Goal: Task Accomplishment & Management: Use online tool/utility

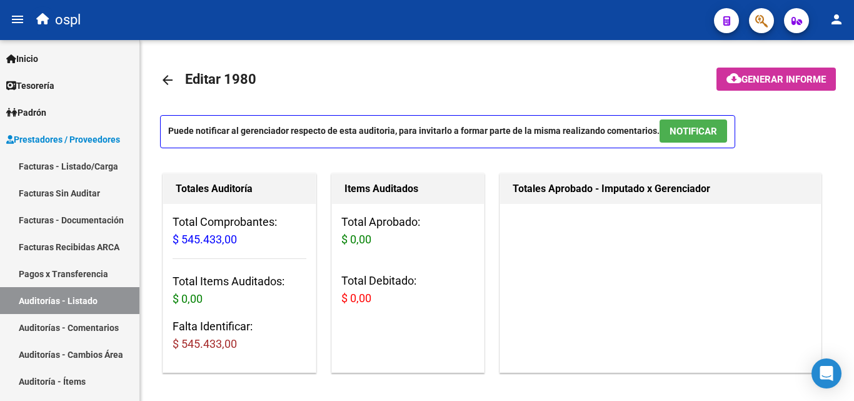
scroll to position [812, 0]
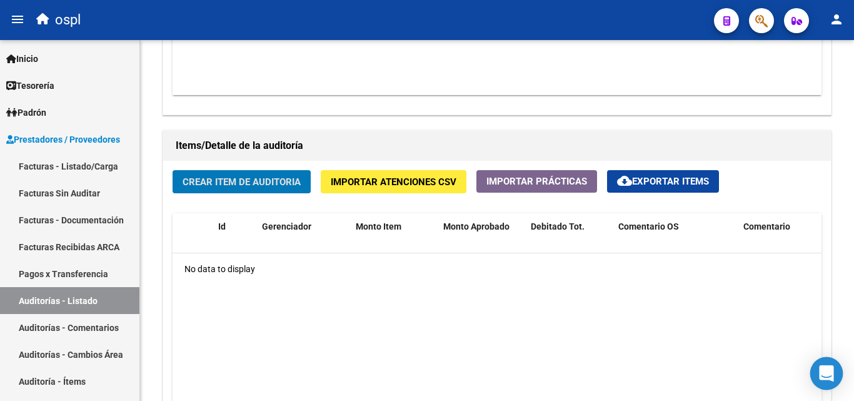
click at [825, 373] on icon "Open Intercom Messenger" at bounding box center [826, 373] width 14 height 16
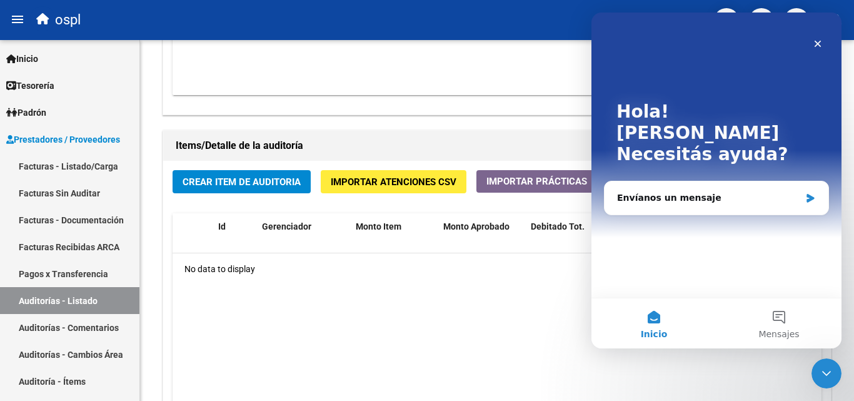
scroll to position [0, 0]
click at [787, 321] on button "Mensajes" at bounding box center [778, 323] width 125 height 50
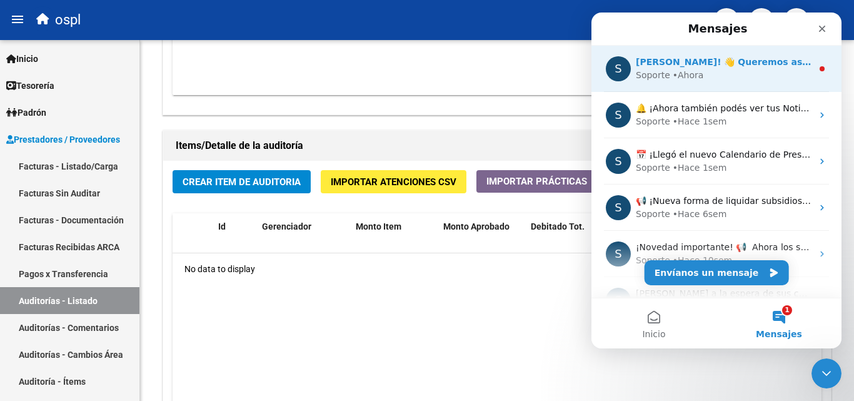
click at [689, 77] on div "• [GEOGRAPHIC_DATA]" at bounding box center [687, 75] width 31 height 13
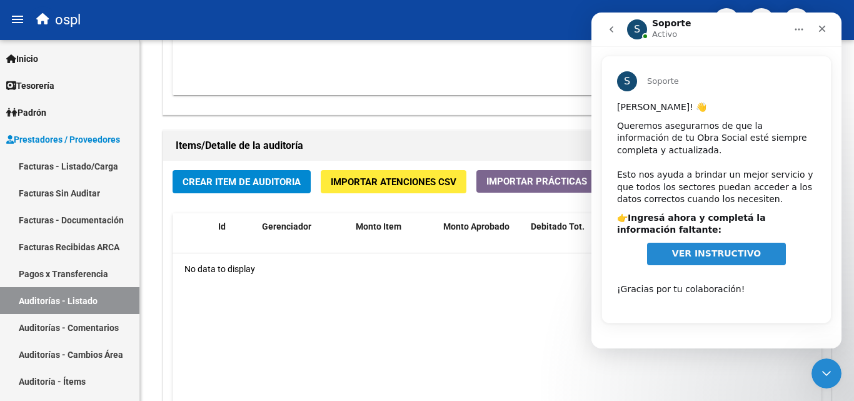
scroll to position [42, 0]
click at [697, 249] on span "VER INSTRUCTIVO" at bounding box center [716, 252] width 89 height 10
click at [826, 27] on icon "Cerrar" at bounding box center [822, 29] width 10 height 10
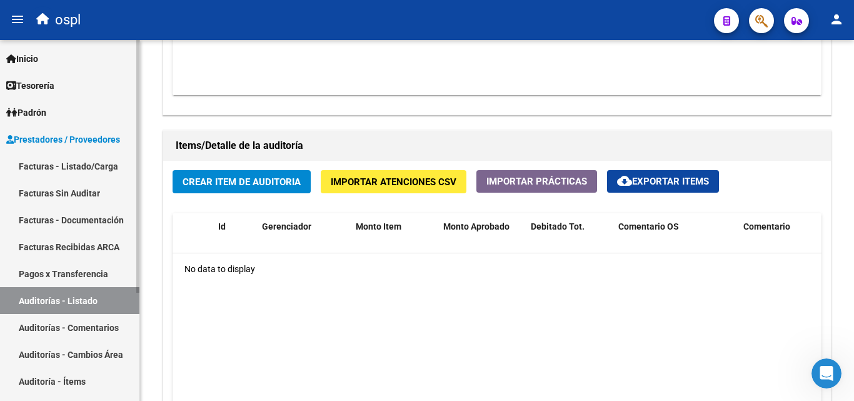
click at [77, 51] on link "Inicio" at bounding box center [69, 58] width 139 height 27
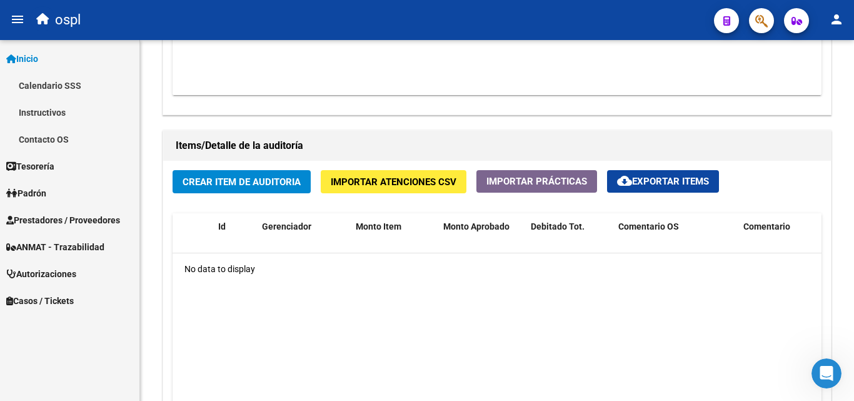
click at [82, 138] on link "Contacto OS" at bounding box center [69, 139] width 139 height 27
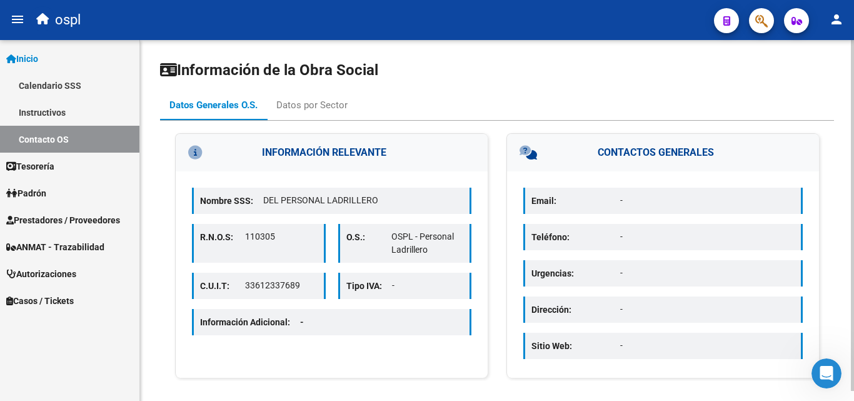
scroll to position [10, 0]
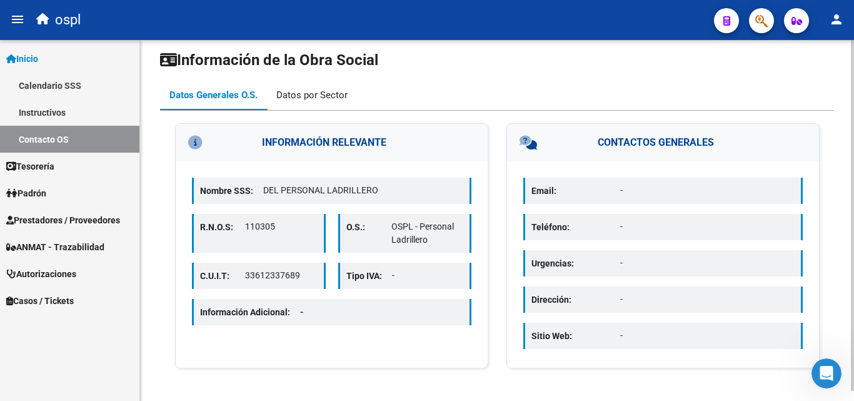
click at [296, 91] on div "Datos por Sector" at bounding box center [311, 95] width 71 height 14
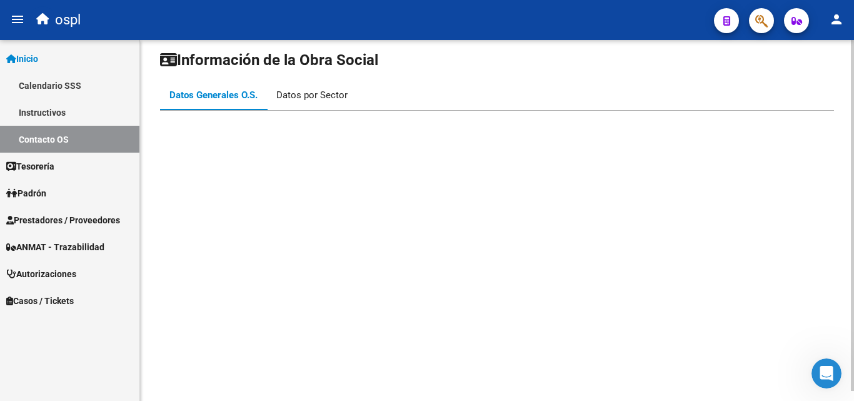
scroll to position [0, 0]
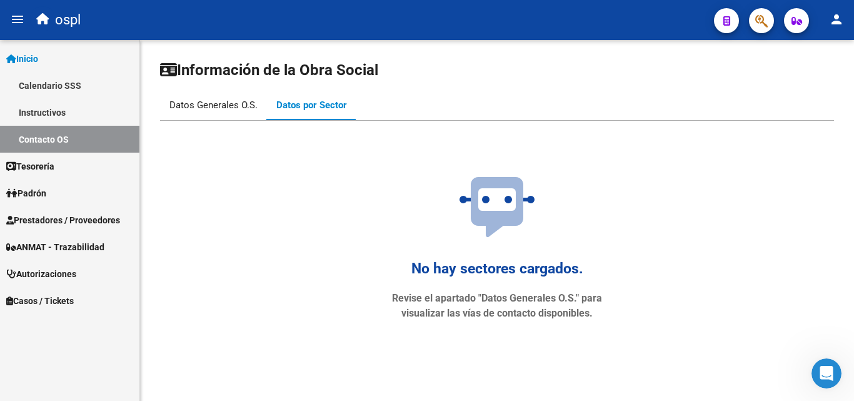
click at [190, 115] on div "Datos Generales O.S." at bounding box center [213, 105] width 107 height 30
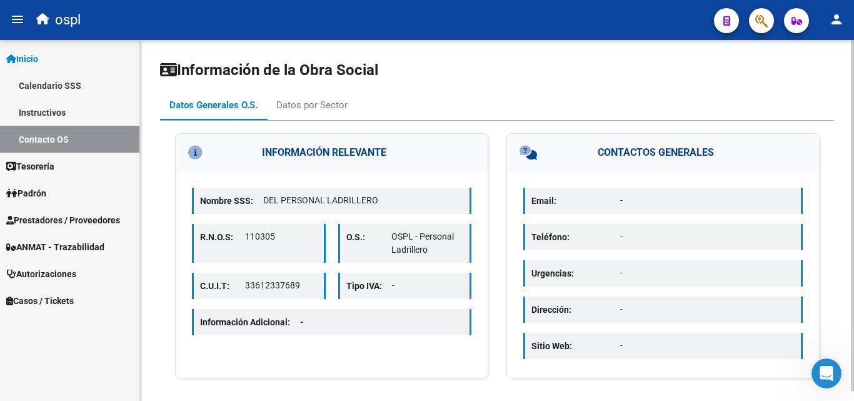
click at [494, 147] on div "INFORMACIÓN RELEVANTE Nombre SSS: DEL PERSONAL LADRILLERO R.N.O.S: 110305 O.S.:…" at bounding box center [497, 256] width 674 height 247
click at [645, 203] on p "-" at bounding box center [707, 200] width 174 height 13
click at [630, 296] on div "Dirección: -" at bounding box center [662, 309] width 279 height 26
click at [486, 169] on h3 "INFORMACIÓN RELEVANTE" at bounding box center [332, 152] width 312 height 37
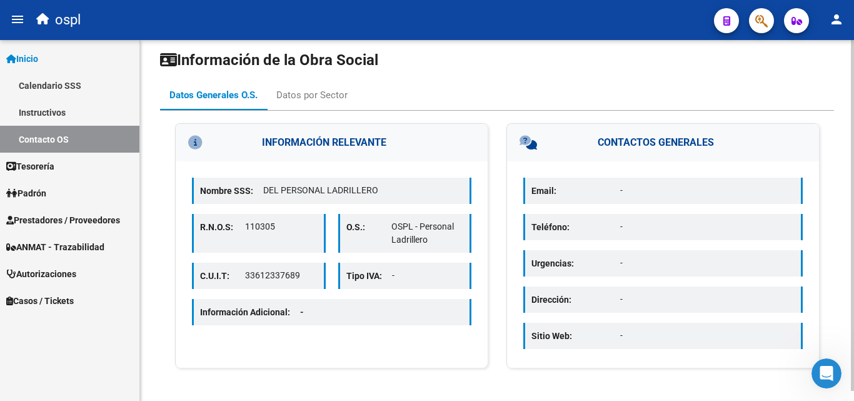
click at [193, 141] on icon at bounding box center [217, 143] width 59 height 14
click at [527, 142] on icon at bounding box center [550, 143] width 63 height 14
click at [615, 198] on div "Email: -" at bounding box center [662, 190] width 279 height 26
click at [525, 192] on div "Email: -" at bounding box center [662, 190] width 279 height 26
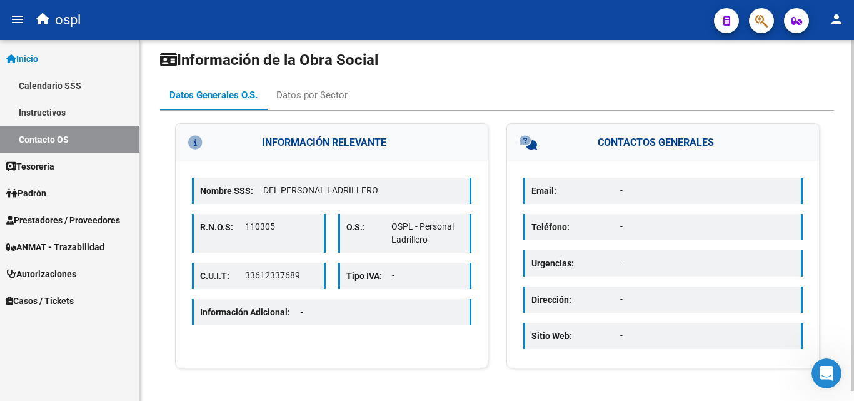
click at [637, 186] on p "-" at bounding box center [707, 190] width 174 height 13
click at [809, 197] on div "Email: - Teléfono: - Urgencias: - Dirección: - Sitio Web: -" at bounding box center [663, 264] width 312 height 206
click at [670, 242] on div "Email: - Teléfono: - Urgencias: - Dirección: - Sitio Web: -" at bounding box center [663, 264] width 312 height 206
click at [610, 141] on h3 "CONTACTOS GENERALES" at bounding box center [663, 142] width 312 height 37
click at [524, 141] on icon at bounding box center [550, 143] width 63 height 14
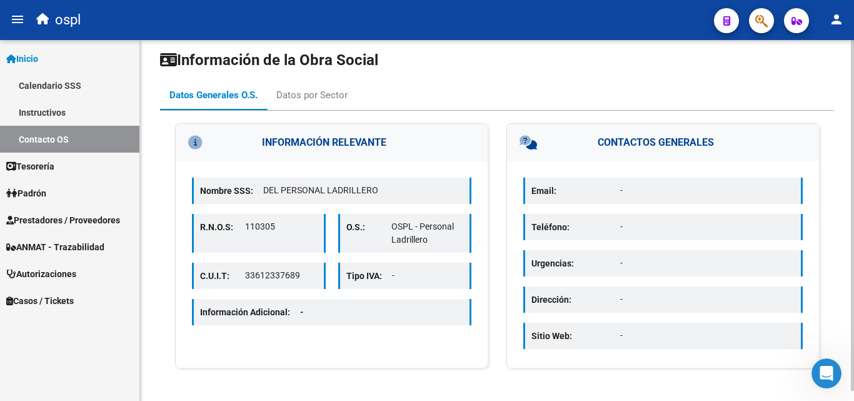
click at [312, 142] on h3 "INFORMACIÓN RELEVANTE" at bounding box center [332, 142] width 312 height 37
click at [193, 142] on icon at bounding box center [217, 143] width 59 height 14
click at [336, 324] on div "Información Adicional: -" at bounding box center [331, 312] width 279 height 26
click at [338, 314] on div "Información Adicional: -" at bounding box center [331, 312] width 279 height 26
click at [274, 79] on div "Información de la Obra Social Datos Generales O.S. Datos por Sector INFORMACIÓN…" at bounding box center [497, 210] width 674 height 321
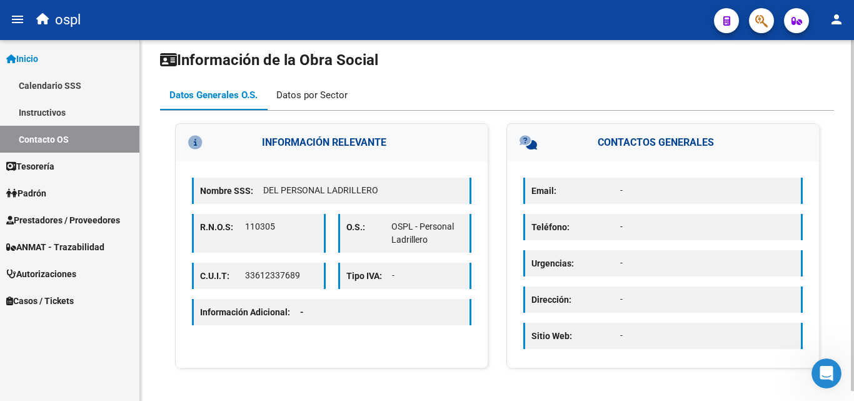
click at [288, 89] on div "Datos por Sector" at bounding box center [311, 95] width 71 height 14
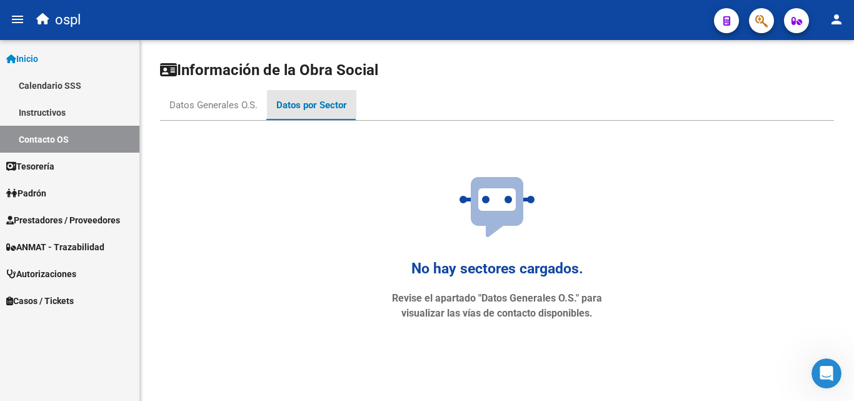
scroll to position [0, 0]
click at [409, 255] on div "No hay sectores cargados. Revise el apartado "Datos Generales O.S." para visual…" at bounding box center [497, 252] width 262 height 201
click at [455, 307] on p "Revise el apartado "Datos Generales O.S." para visualizar las vías de contacto …" at bounding box center [497, 306] width 212 height 30
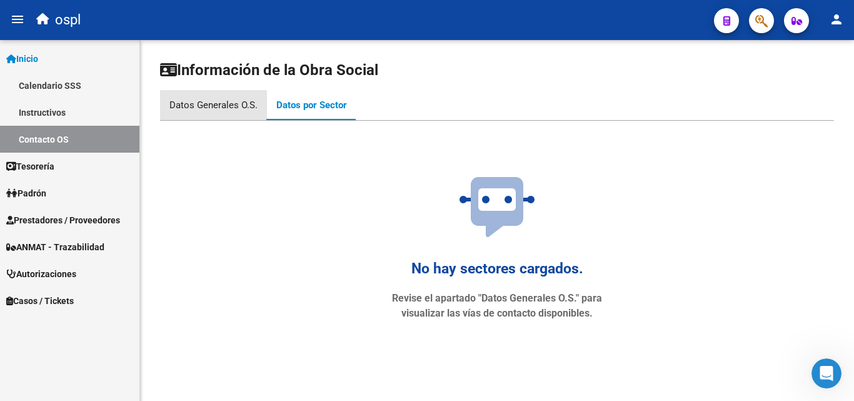
click at [229, 101] on div "Datos Generales O.S." at bounding box center [213, 105] width 88 height 14
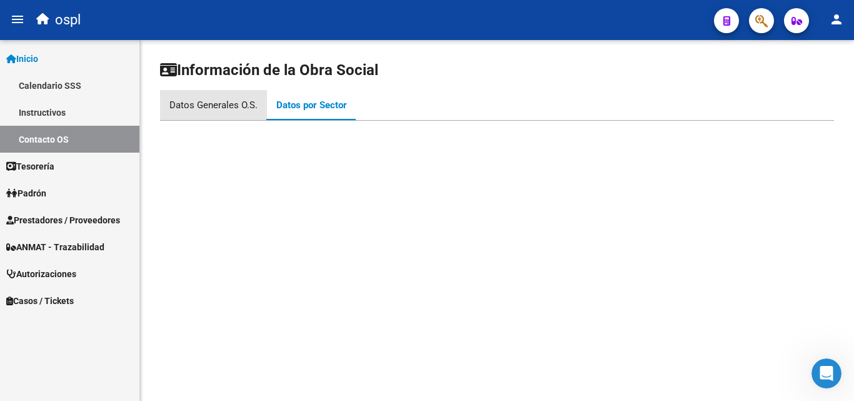
click at [229, 101] on div "Datos Generales O.S." at bounding box center [213, 105] width 88 height 14
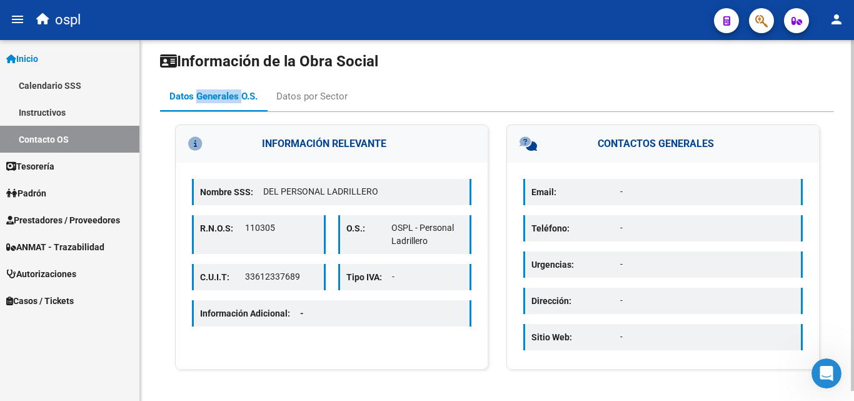
scroll to position [10, 0]
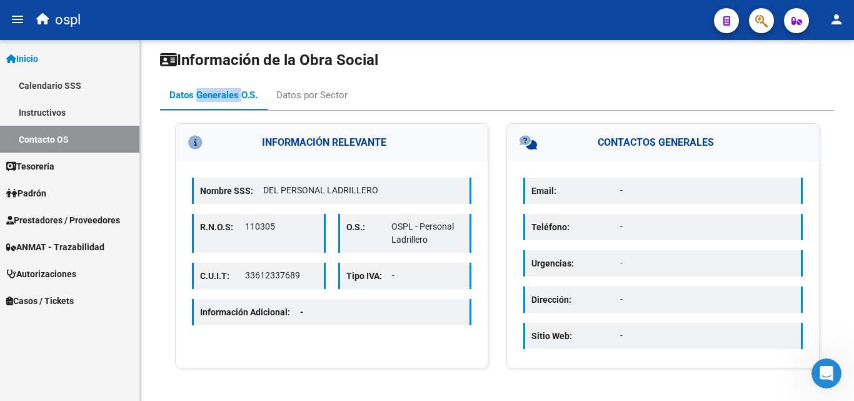
click at [104, 216] on span "Prestadores / Proveedores" at bounding box center [63, 220] width 114 height 14
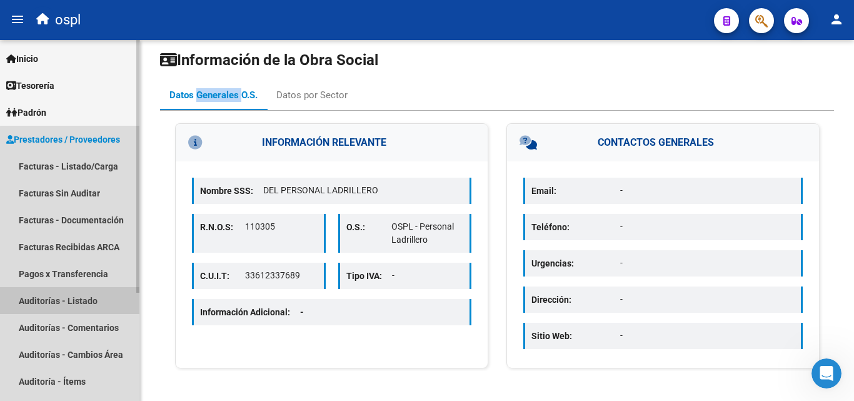
click at [98, 305] on link "Auditorías - Listado" at bounding box center [69, 300] width 139 height 27
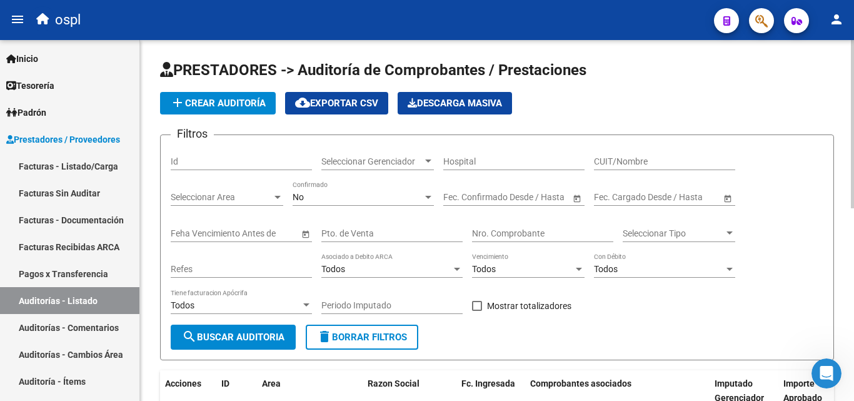
scroll to position [187, 0]
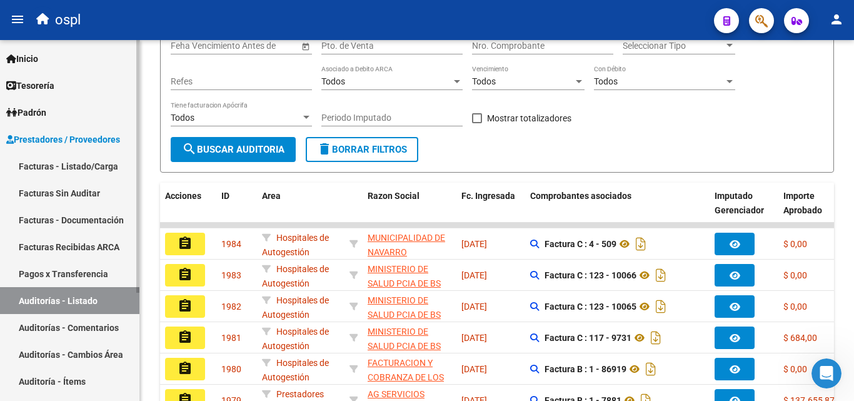
click at [67, 194] on link "Facturas Sin Auditar" at bounding box center [69, 192] width 139 height 27
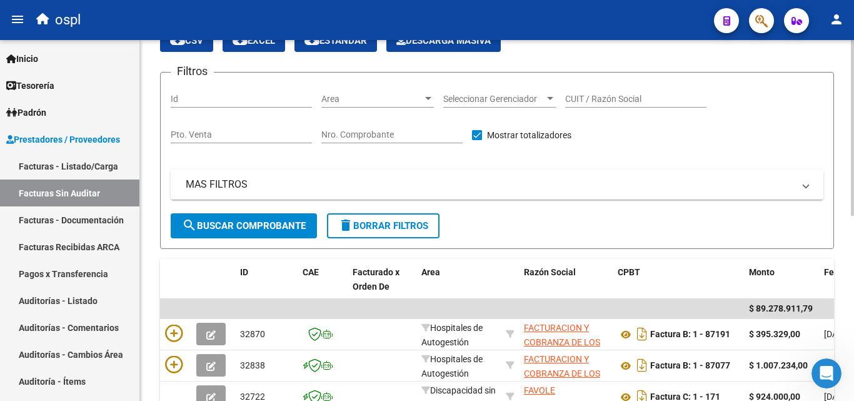
scroll to position [125, 0]
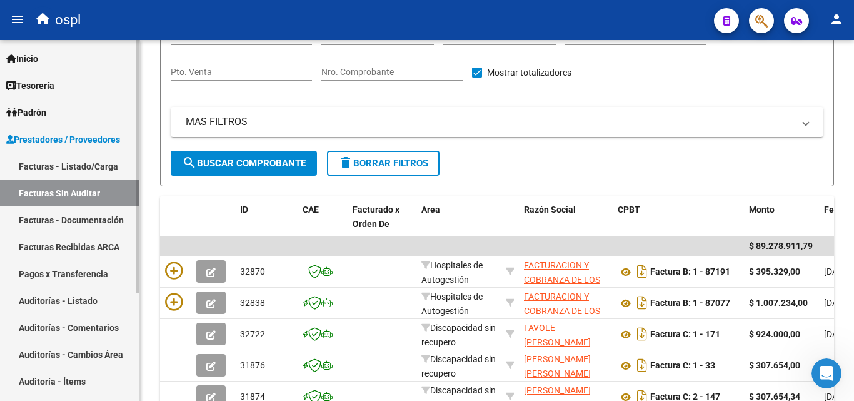
click at [59, 300] on link "Auditorías - Listado" at bounding box center [69, 300] width 139 height 27
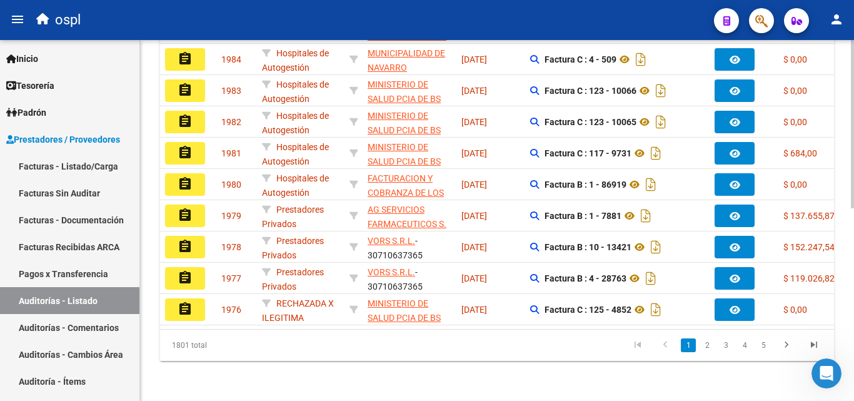
scroll to position [413, 0]
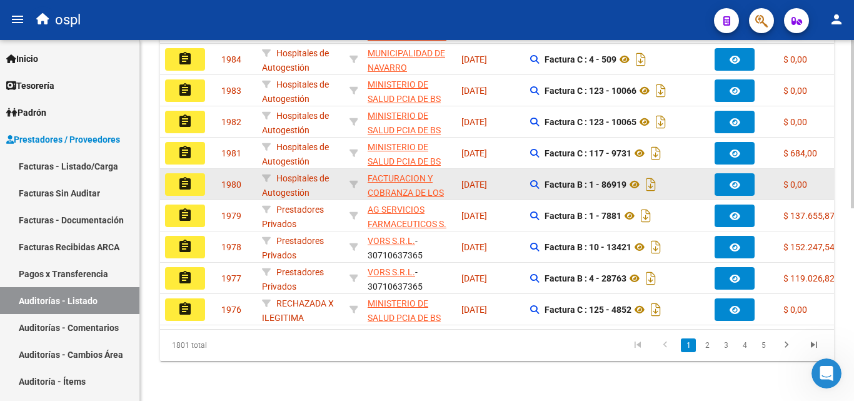
click at [185, 176] on mat-icon "assignment" at bounding box center [184, 183] width 15 height 15
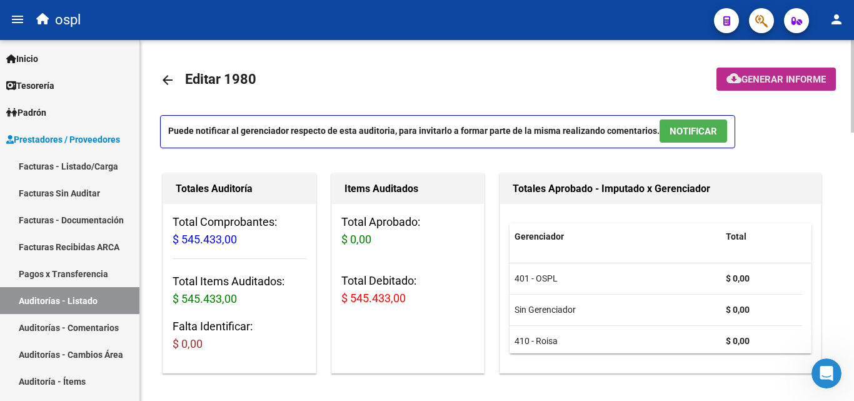
click at [763, 75] on span "Generar informe" at bounding box center [783, 79] width 84 height 11
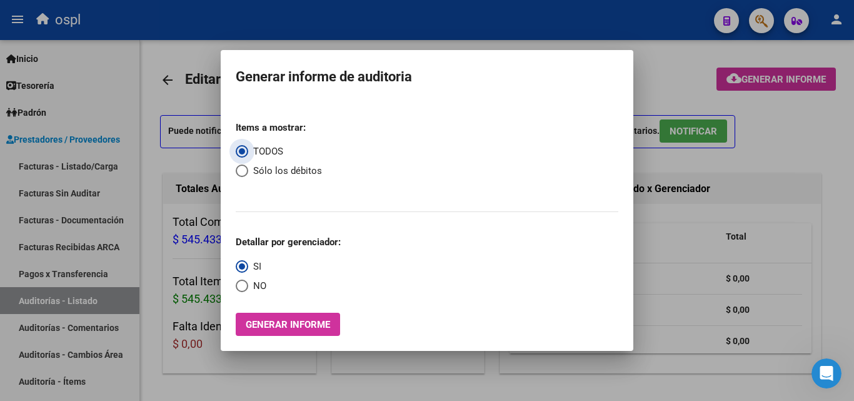
click at [287, 170] on span "Sólo los débitos" at bounding box center [285, 171] width 74 height 14
click at [248, 170] on input "Sólo los débitos" at bounding box center [242, 170] width 12 height 12
radio input "true"
click at [249, 285] on span "NO" at bounding box center [257, 286] width 18 height 14
click at [248, 285] on input "NO" at bounding box center [242, 285] width 12 height 12
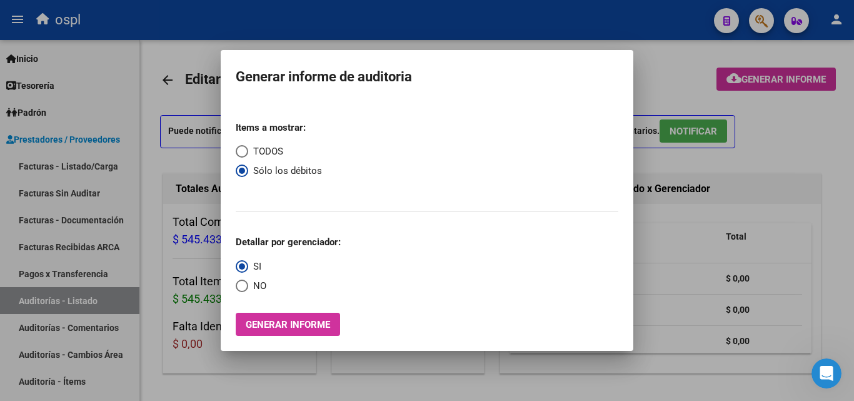
radio input "true"
click at [267, 319] on span "Generar informe" at bounding box center [288, 324] width 84 height 11
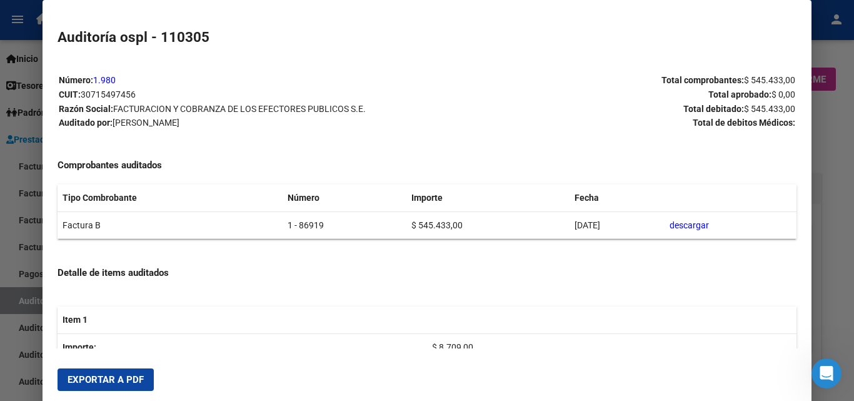
click at [382, 124] on p "Auditado por: [PERSON_NAME]" at bounding box center [242, 123] width 367 height 14
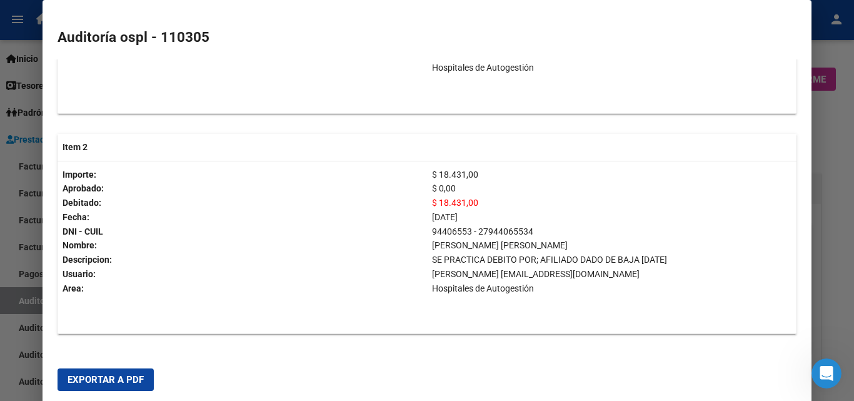
scroll to position [437, 0]
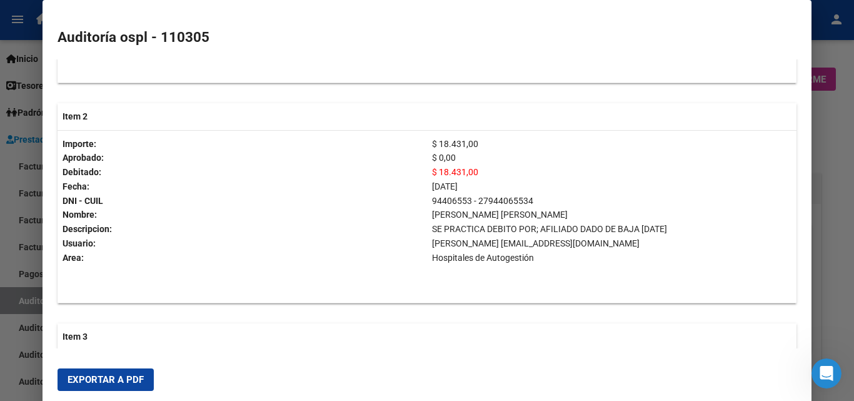
click at [116, 384] on span "Exportar a PDF" at bounding box center [105, 379] width 76 height 11
click at [814, 141] on div at bounding box center [427, 200] width 854 height 401
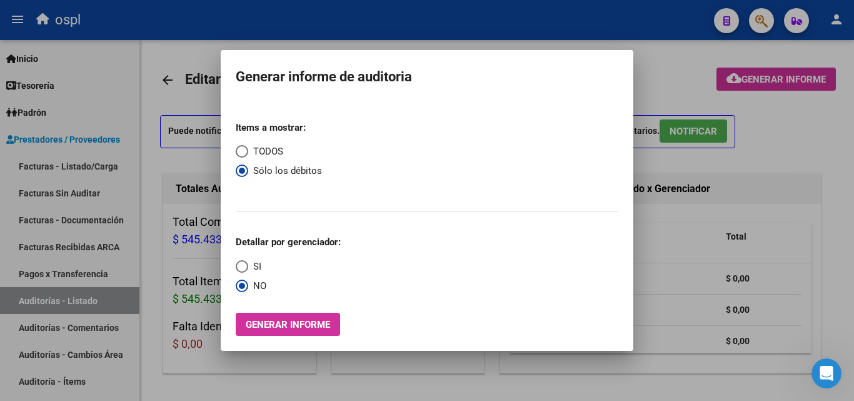
click at [782, 128] on div at bounding box center [427, 200] width 854 height 401
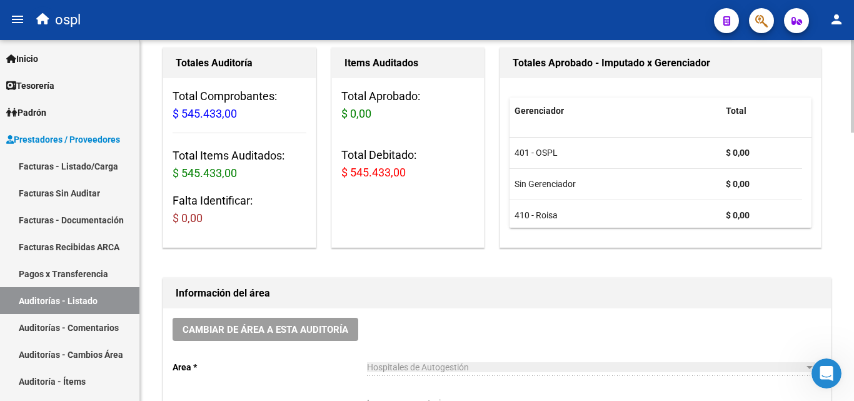
scroll to position [62, 0]
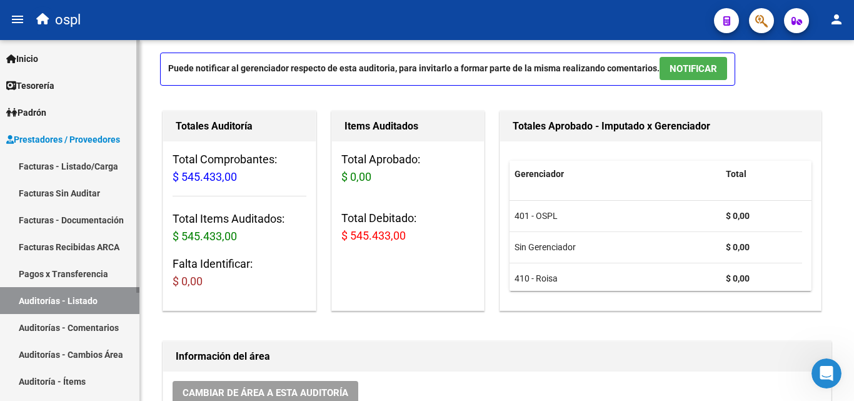
click at [61, 202] on link "Facturas Sin Auditar" at bounding box center [69, 192] width 139 height 27
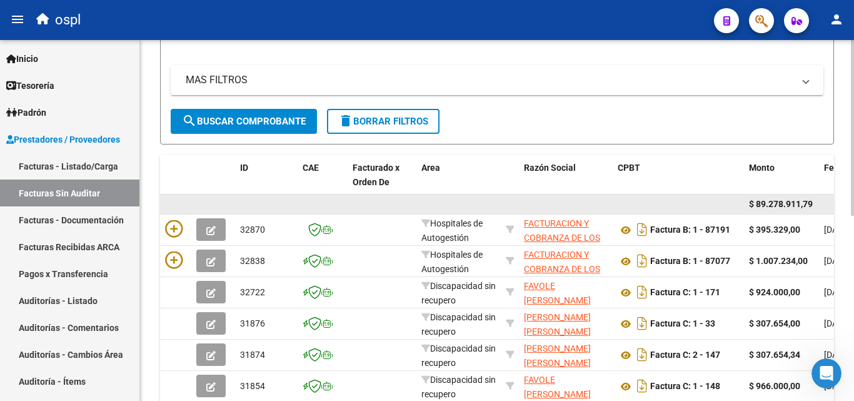
scroll to position [250, 0]
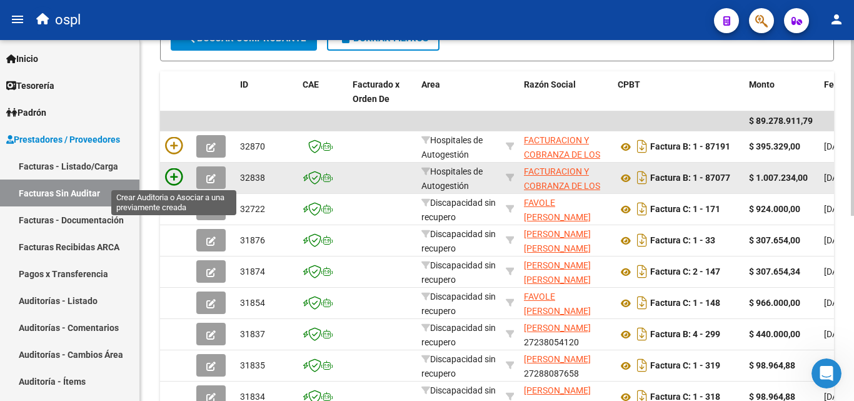
click at [169, 185] on icon at bounding box center [173, 176] width 17 height 17
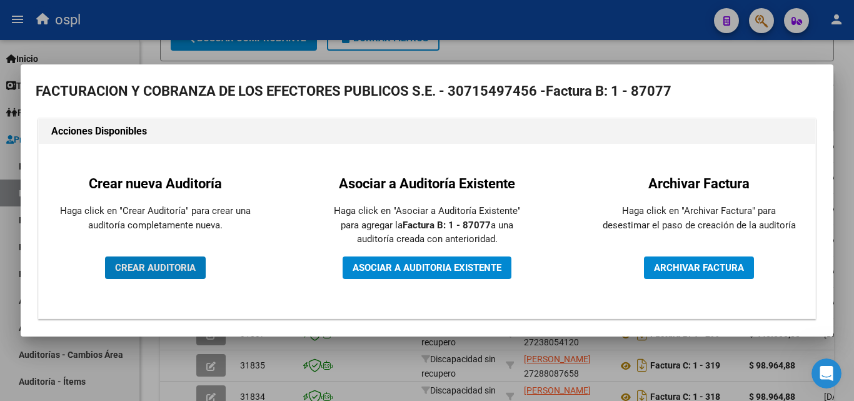
click at [168, 270] on span "CREAR AUDITORIA" at bounding box center [155, 267] width 81 height 11
